Goal: Task Accomplishment & Management: Use online tool/utility

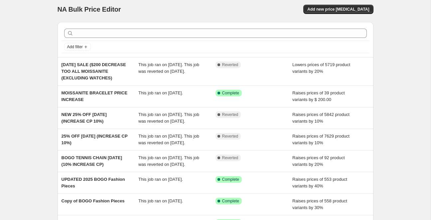
scroll to position [2, 0]
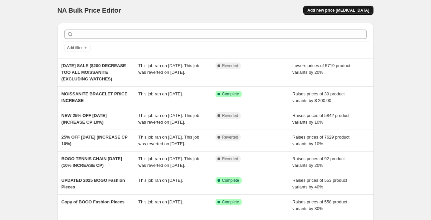
click at [338, 10] on span "Add new price [MEDICAL_DATA]" at bounding box center [339, 10] width 62 height 5
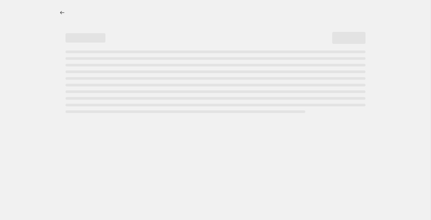
select select "percentage"
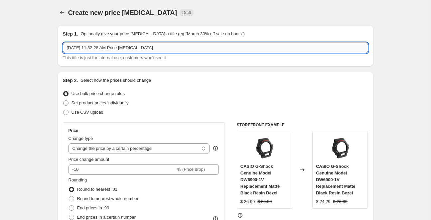
click at [116, 48] on input "[DATE] 11:32:28 AM Price [MEDICAL_DATA]" at bounding box center [216, 48] width 306 height 11
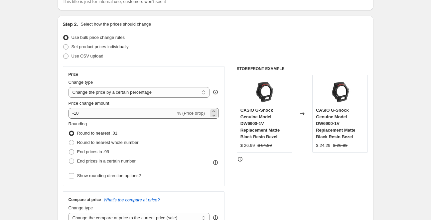
scroll to position [59, 0]
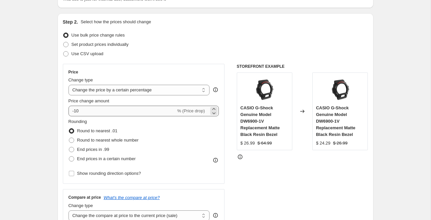
type input "[DATE] SALE 2025 30% OFF"
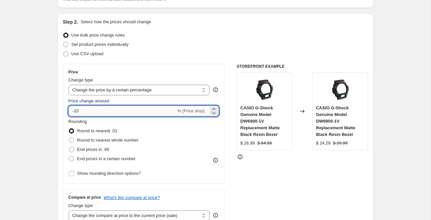
click at [85, 113] on input "-10" at bounding box center [123, 111] width 108 height 11
type input "-1"
type input "-20"
click at [169, 131] on div "Rounding Round to nearest .01 Round to nearest whole number End prices in .99 E…" at bounding box center [144, 141] width 151 height 45
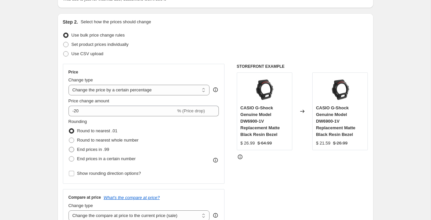
click at [72, 151] on span at bounding box center [71, 149] width 5 height 5
click at [69, 147] on input "End prices in .99" at bounding box center [69, 147] width 0 height 0
radio input "true"
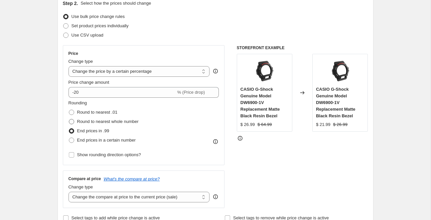
scroll to position [80, 0]
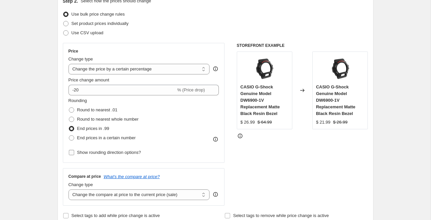
click at [71, 153] on input "Show rounding direction options?" at bounding box center [71, 152] width 5 height 5
checkbox input "true"
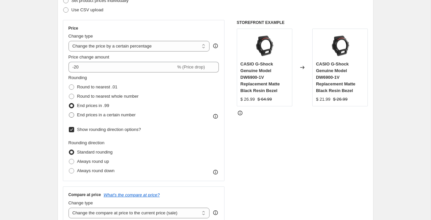
scroll to position [109, 0]
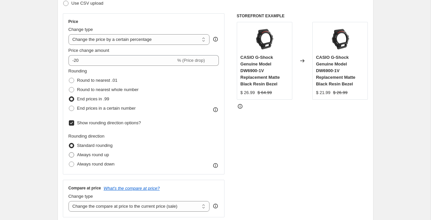
click at [73, 155] on span at bounding box center [71, 154] width 5 height 5
click at [69, 153] on input "Always round up" at bounding box center [69, 152] width 0 height 0
radio input "true"
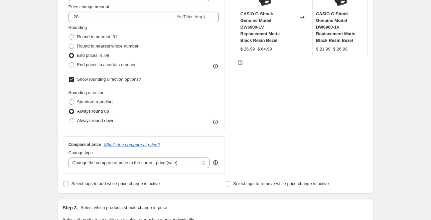
scroll to position [157, 0]
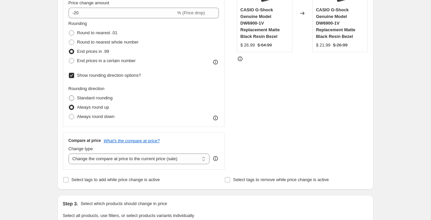
click at [72, 98] on span at bounding box center [71, 98] width 5 height 5
click at [69, 96] on input "Standard rounding" at bounding box center [69, 96] width 0 height 0
radio input "true"
click at [70, 109] on span at bounding box center [71, 107] width 5 height 5
click at [69, 105] on input "Always round up" at bounding box center [69, 105] width 0 height 0
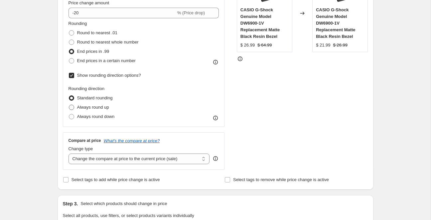
radio input "true"
click at [71, 97] on span at bounding box center [71, 98] width 5 height 5
click at [69, 96] on input "Standard rounding" at bounding box center [69, 96] width 0 height 0
radio input "true"
click at [71, 108] on span at bounding box center [71, 107] width 5 height 5
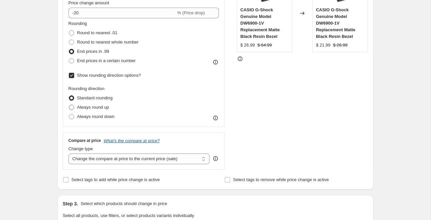
click at [69, 105] on input "Always round up" at bounding box center [69, 105] width 0 height 0
radio input "true"
click at [71, 97] on span at bounding box center [71, 98] width 5 height 5
click at [69, 96] on input "Standard rounding" at bounding box center [69, 96] width 0 height 0
radio input "true"
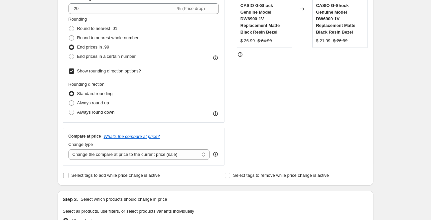
scroll to position [161, 0]
click at [164, 155] on select "Change the compare at price to the current price (sale) Change the compare at p…" at bounding box center [139, 154] width 141 height 11
select select "percentage"
click at [69, 149] on select "Change the compare at price to the current price (sale) Change the compare at p…" at bounding box center [139, 154] width 141 height 11
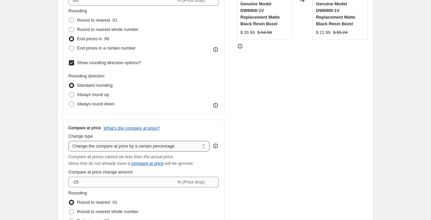
scroll to position [172, 0]
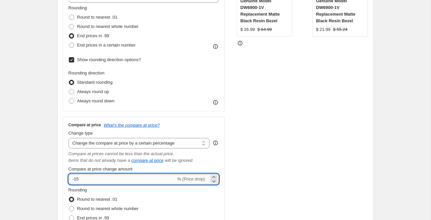
click at [131, 181] on input "-15" at bounding box center [123, 179] width 108 height 11
type input "-1"
click at [276, 165] on div "STOREFRONT EXAMPLE CASIO G-Shock Genuine Model DW6900-1V Replacement Matte Blac…" at bounding box center [302, 101] width 131 height 303
click at [74, 180] on input "30" at bounding box center [119, 179] width 100 height 11
click at [73, 180] on input "30" at bounding box center [119, 179] width 100 height 11
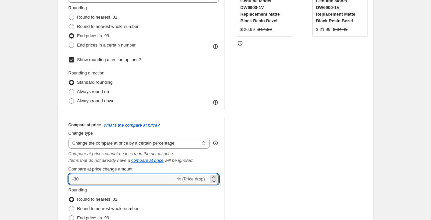
click at [142, 199] on div "Rounding Round to nearest .01 Round to nearest whole number End prices in .99 E…" at bounding box center [144, 209] width 151 height 45
click at [76, 182] on input "-30" at bounding box center [123, 179] width 108 height 11
click at [280, 143] on div "STOREFRONT EXAMPLE CASIO G-Shock Genuine Model DW6900-1V Replacement Matte Blac…" at bounding box center [302, 101] width 131 height 303
click at [95, 181] on input "30" at bounding box center [119, 179] width 100 height 11
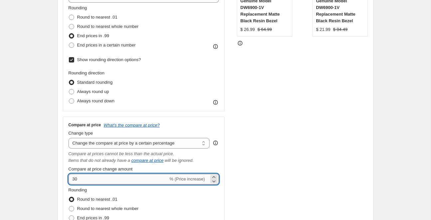
type input "3"
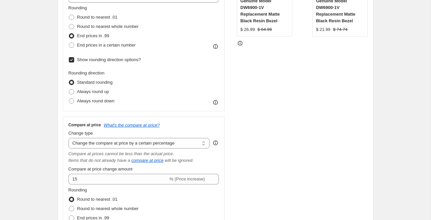
click at [223, 158] on div "Compare at price What's the compare at price? Change type Change the compare at…" at bounding box center [144, 185] width 162 height 136
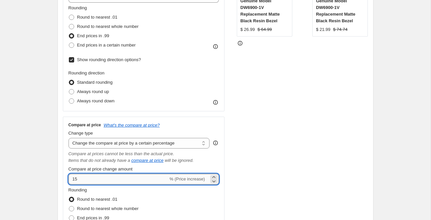
click at [86, 180] on input "15" at bounding box center [119, 179] width 100 height 11
type input "1"
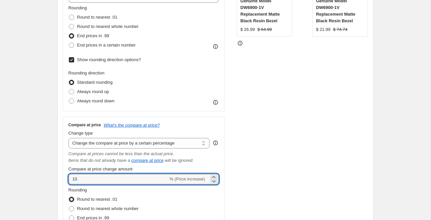
click at [249, 180] on div "STOREFRONT EXAMPLE CASIO G-Shock Genuine Model DW6900-1V Replacement Matte Blac…" at bounding box center [302, 101] width 131 height 303
click at [87, 180] on input "10" at bounding box center [119, 179] width 100 height 11
type input "1"
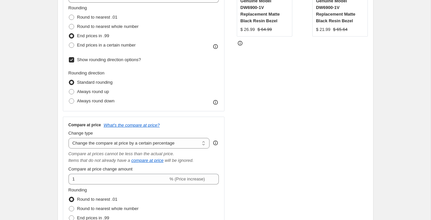
click at [244, 152] on div "STOREFRONT EXAMPLE CASIO G-Shock Genuine Model DW6900-1V Replacement Matte Blac…" at bounding box center [302, 101] width 131 height 303
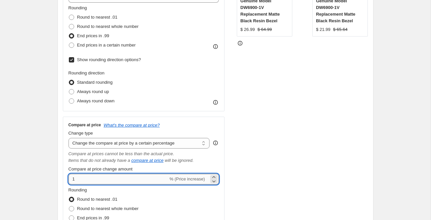
click at [87, 180] on input "1" at bounding box center [119, 179] width 100 height 11
type input "0"
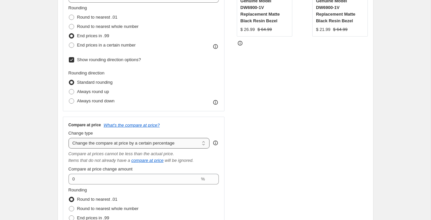
click at [140, 142] on select "Change the compare at price to the current price (sale) Change the compare at p…" at bounding box center [139, 143] width 141 height 11
select select "pp"
click at [69, 138] on select "Change the compare at price to the current price (sale) Change the compare at p…" at bounding box center [139, 143] width 141 height 11
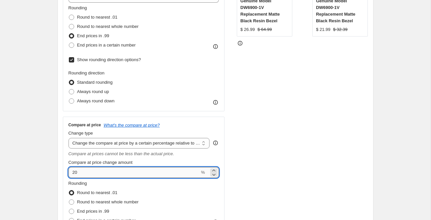
click at [80, 173] on input "20" at bounding box center [134, 172] width 131 height 11
type input "2"
click at [360, 171] on div "STOREFRONT EXAMPLE CASIO G-Shock Genuine Model DW6900-1V Replacement Matte Blac…" at bounding box center [302, 98] width 131 height 296
click at [100, 174] on input "30" at bounding box center [134, 172] width 131 height 11
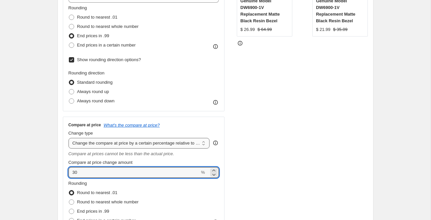
click at [135, 147] on select "Change the compare at price to the current price (sale) Change the compare at p…" at bounding box center [139, 143] width 141 height 11
click at [73, 173] on input "30" at bounding box center [134, 172] width 131 height 11
click at [89, 173] on input "-30" at bounding box center [134, 172] width 131 height 11
type input "30"
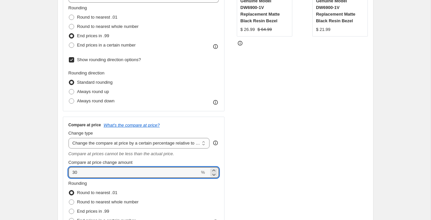
click at [294, 143] on div "STOREFRONT EXAMPLE CASIO G-Shock Genuine Model DW6900-1V Replacement Matte Blac…" at bounding box center [302, 98] width 131 height 296
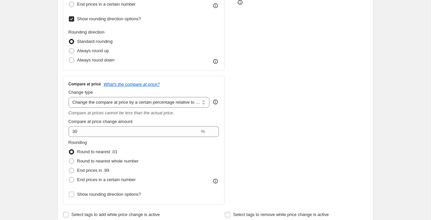
scroll to position [219, 0]
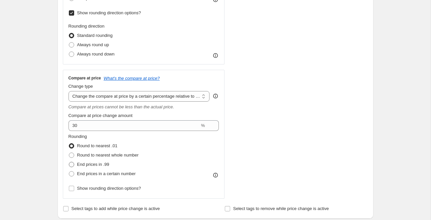
click at [70, 165] on span at bounding box center [71, 164] width 5 height 5
click at [69, 162] on input "End prices in .99" at bounding box center [69, 162] width 0 height 0
radio input "true"
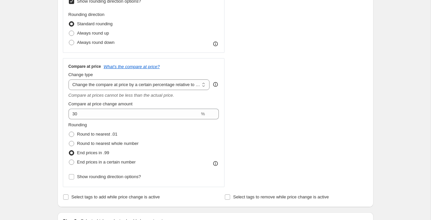
scroll to position [235, 0]
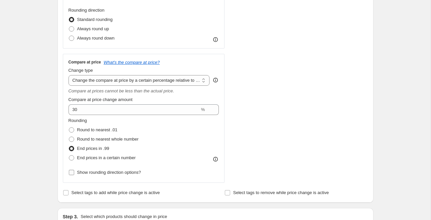
click at [74, 175] on span at bounding box center [72, 173] width 6 height 6
click at [74, 175] on input "Show rounding direction options?" at bounding box center [71, 172] width 5 height 5
checkbox input "true"
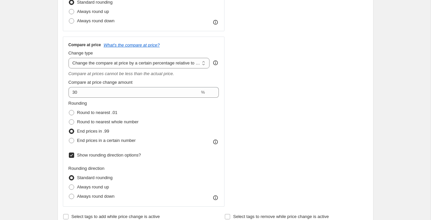
scroll to position [256, 0]
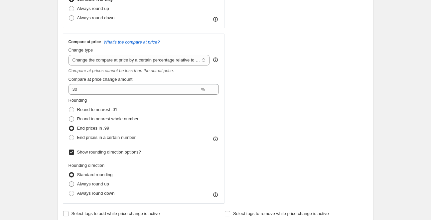
click at [70, 187] on label "Always round up" at bounding box center [89, 184] width 41 height 9
click at [69, 182] on input "Always round up" at bounding box center [69, 182] width 0 height 0
radio input "true"
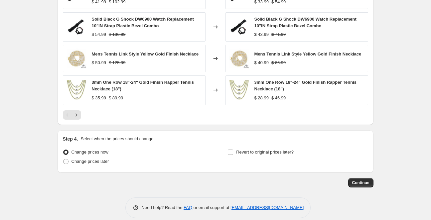
scroll to position [621, 0]
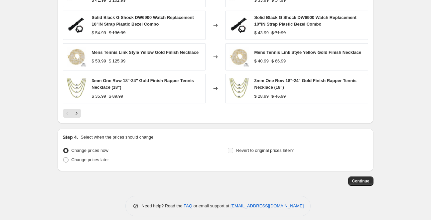
click at [232, 151] on input "Revert to original prices later?" at bounding box center [230, 150] width 5 height 5
checkbox input "true"
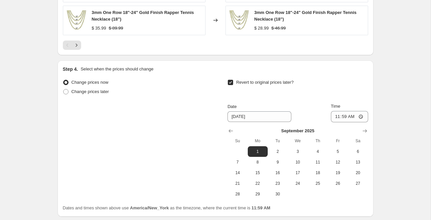
scroll to position [696, 0]
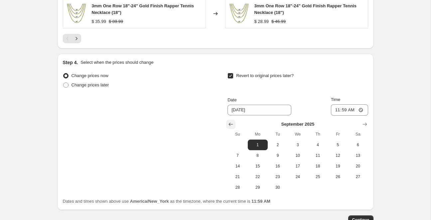
click at [234, 121] on icon "Show previous month, August 2025" at bounding box center [231, 124] width 7 height 7
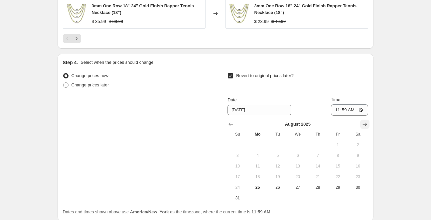
click at [365, 124] on icon "Show next month, September 2025" at bounding box center [365, 124] width 7 height 7
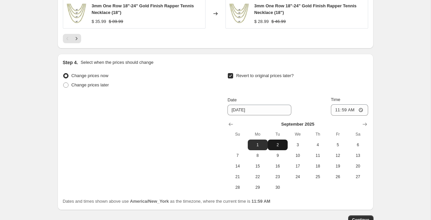
click at [282, 142] on span "2" at bounding box center [278, 144] width 15 height 5
type input "[DATE]"
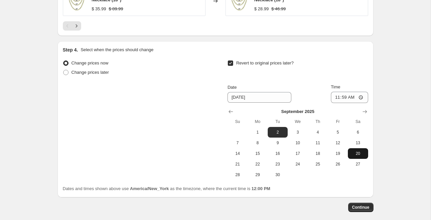
scroll to position [709, 0]
click at [360, 208] on span "Continue" at bounding box center [361, 207] width 17 height 5
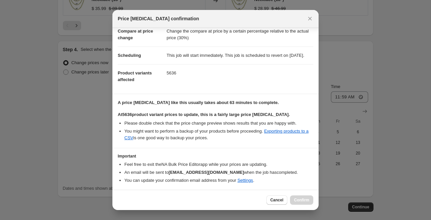
scroll to position [62, 0]
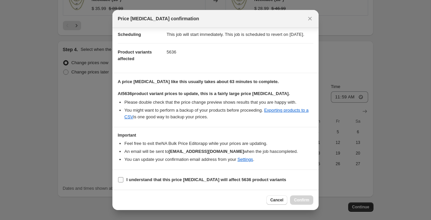
click at [122, 181] on input "I understand that this price [MEDICAL_DATA] will affect 5636 product variants" at bounding box center [120, 179] width 5 height 5
checkbox input "true"
click at [301, 201] on span "Confirm" at bounding box center [301, 200] width 15 height 5
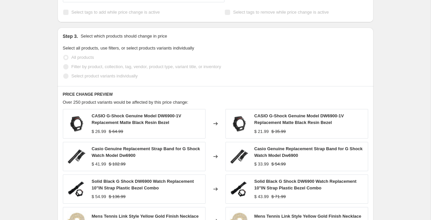
scroll to position [466, 0]
